Goal: Navigation & Orientation: Understand site structure

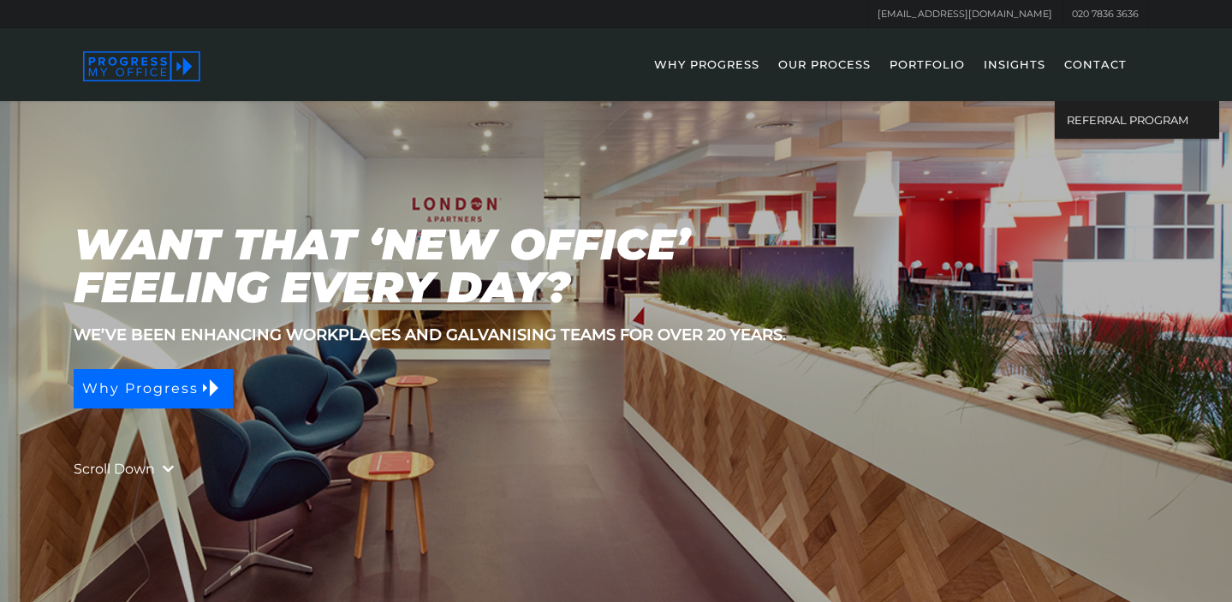
click at [1100, 59] on link "CONTACT" at bounding box center [1096, 76] width 80 height 50
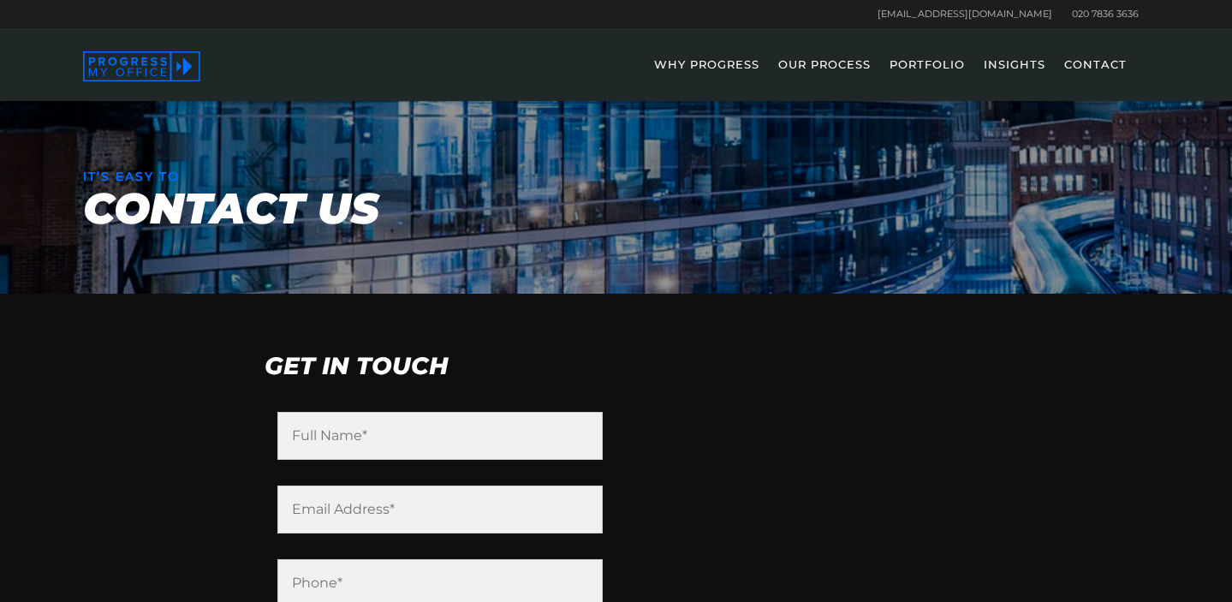
click at [905, 68] on link "PORTFOLIO" at bounding box center [927, 76] width 92 height 50
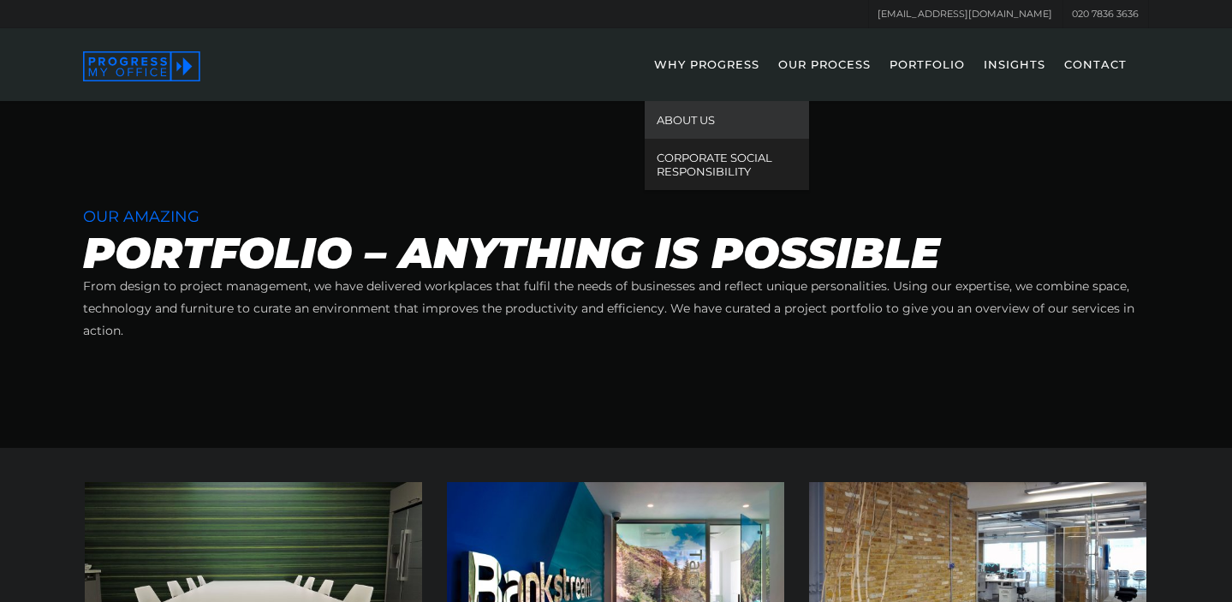
click at [711, 121] on link "ABOUT US" at bounding box center [727, 120] width 164 height 38
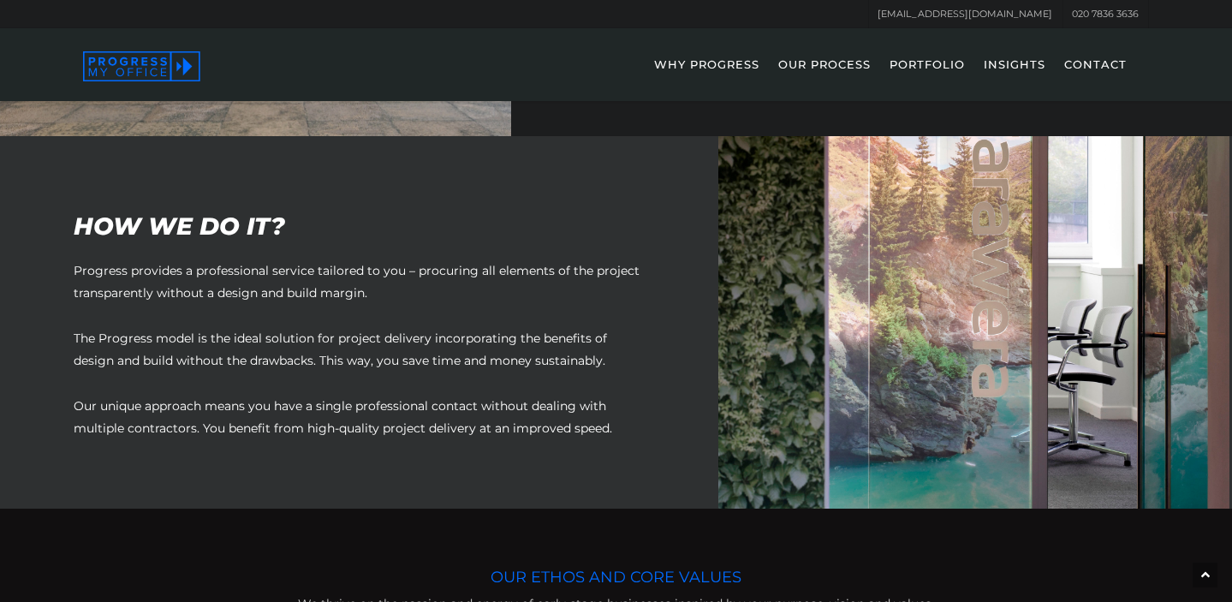
scroll to position [764, 0]
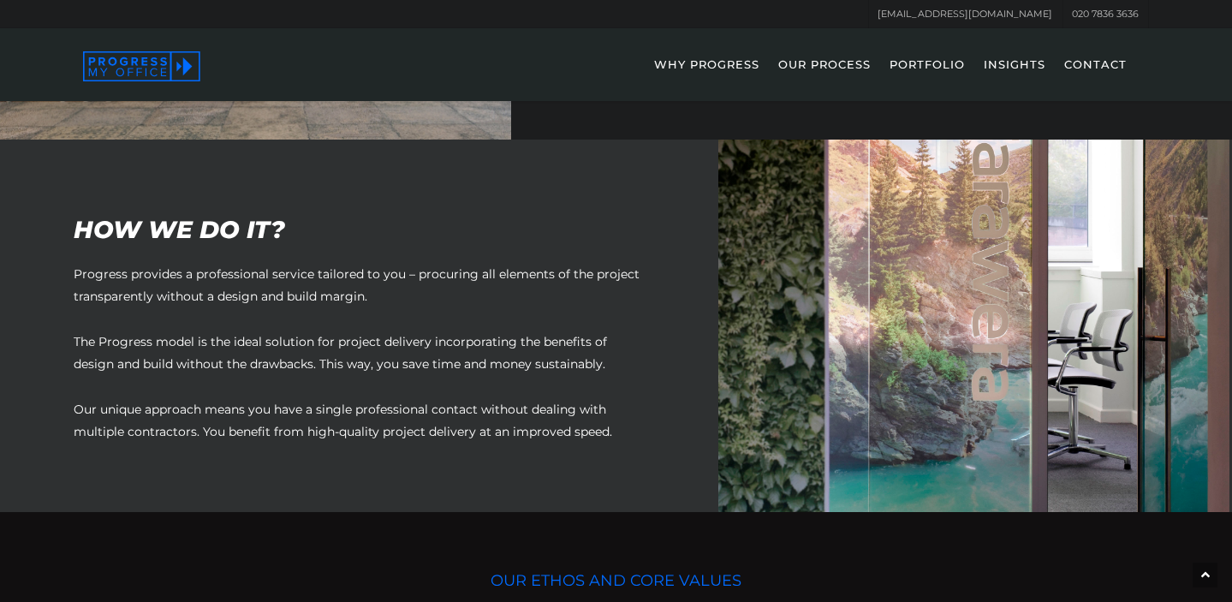
click at [819, 64] on link "OUR PROCESS" at bounding box center [825, 76] width 110 height 50
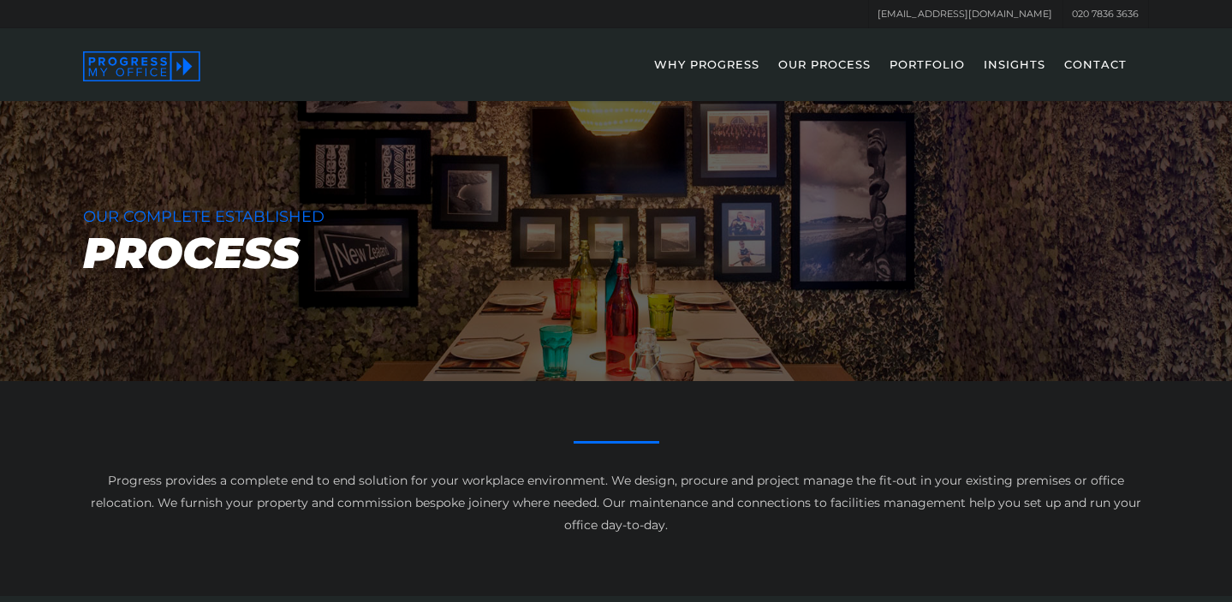
click at [923, 62] on link "PORTFOLIO" at bounding box center [927, 76] width 92 height 50
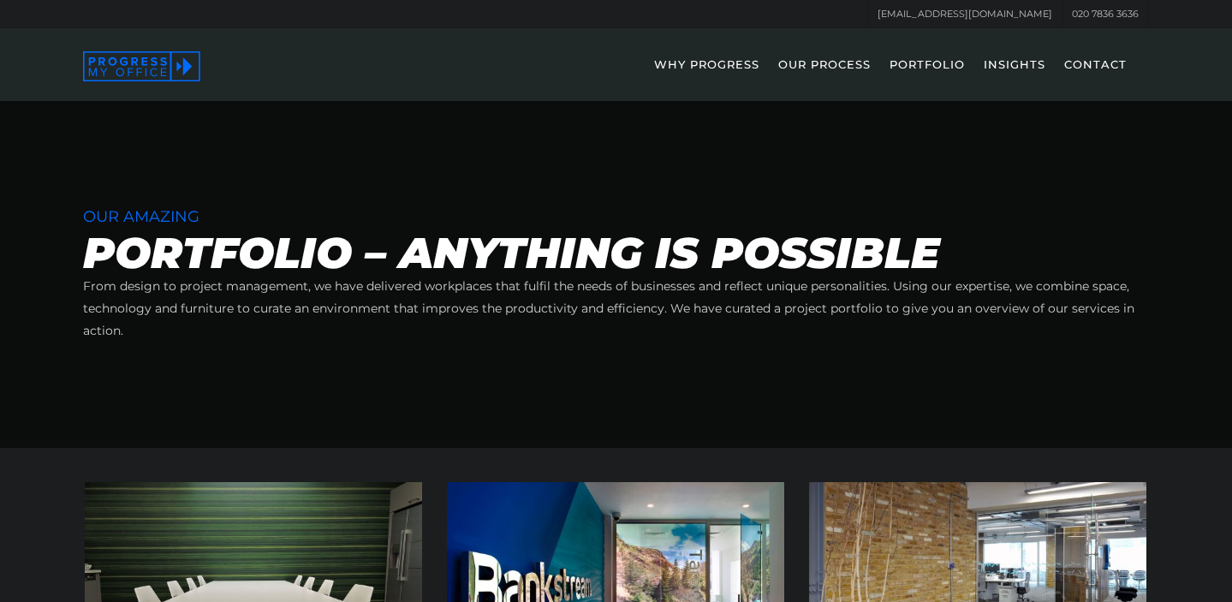
click at [927, 58] on link "PORTFOLIO" at bounding box center [927, 76] width 92 height 50
click at [1012, 62] on link "INSIGHTS" at bounding box center [1014, 76] width 79 height 50
